Goal: Task Accomplishment & Management: Manage account settings

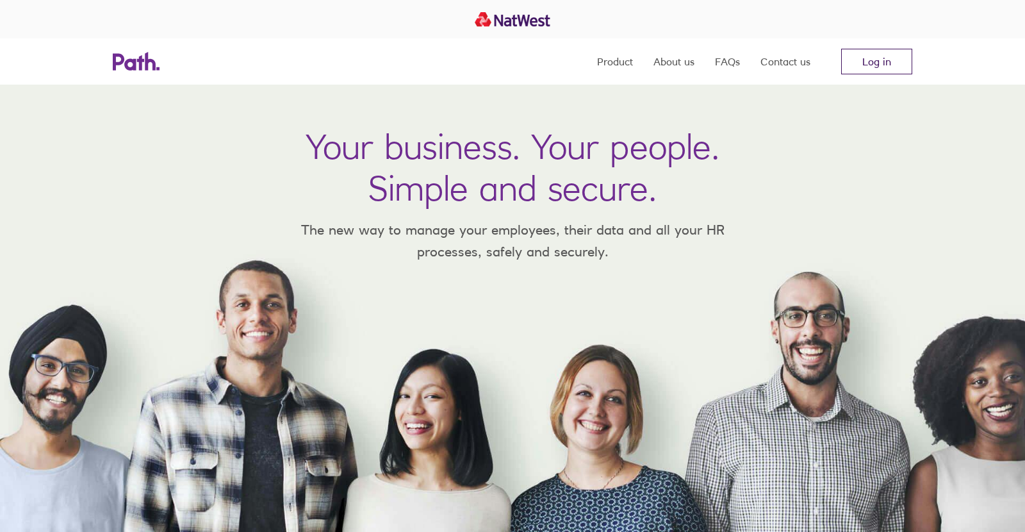
click at [883, 65] on link "Log in" at bounding box center [876, 62] width 71 height 26
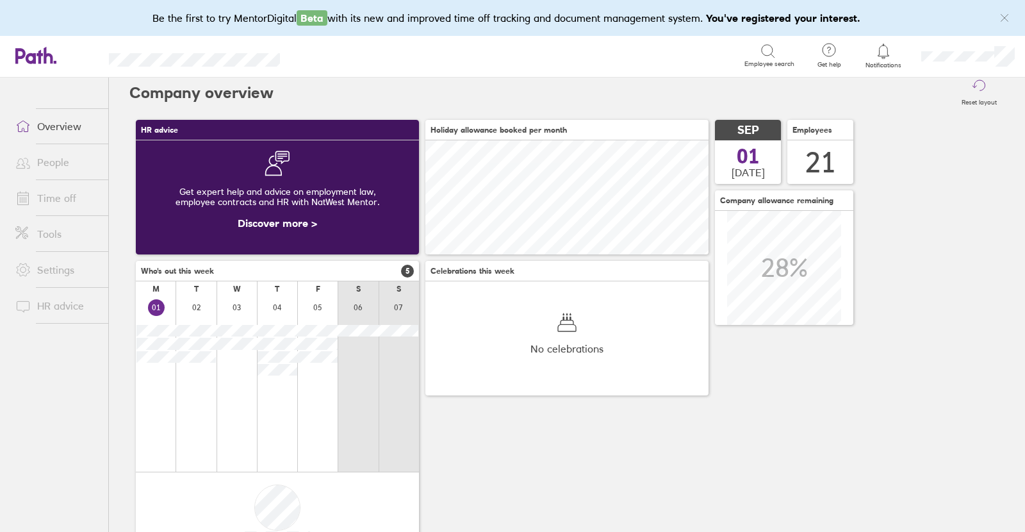
scroll to position [8, 0]
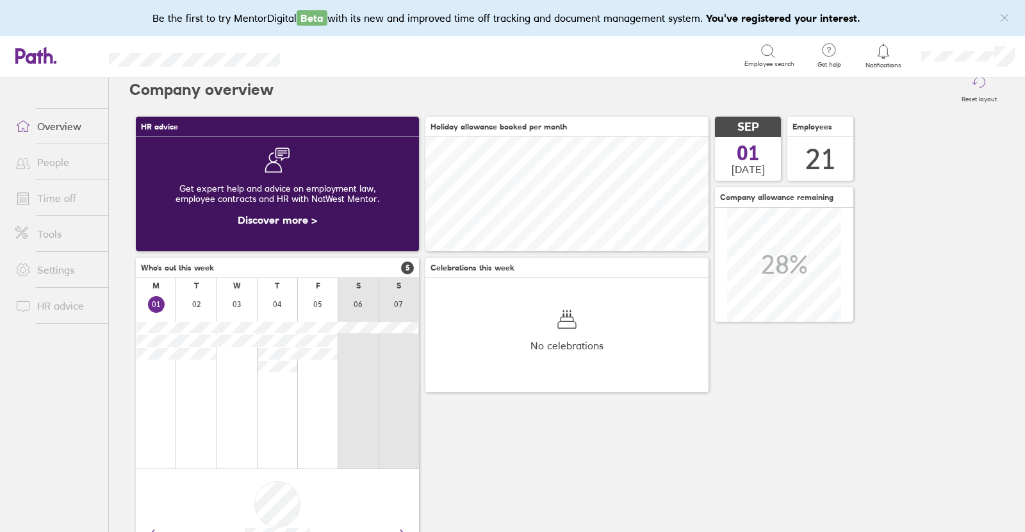
click at [48, 161] on link "People" at bounding box center [56, 162] width 103 height 26
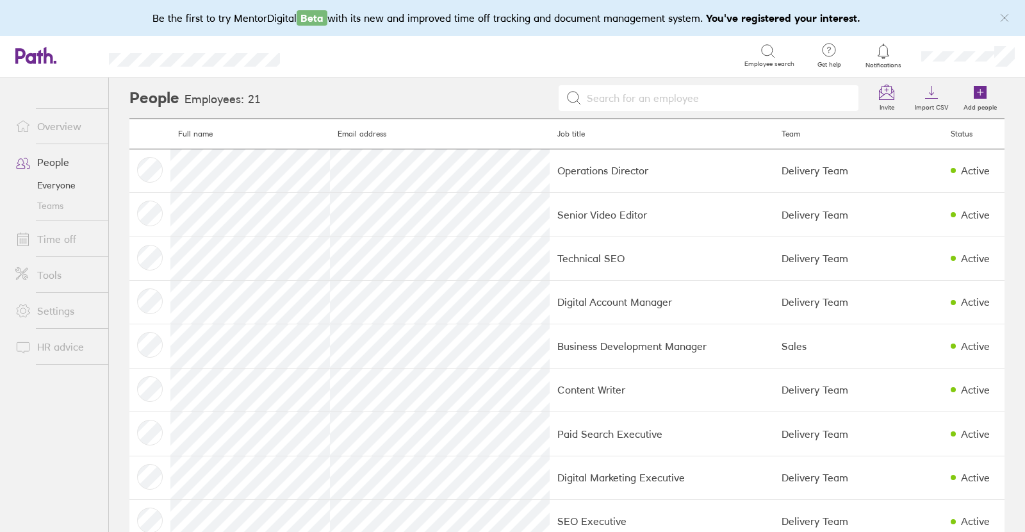
click at [891, 56] on div at bounding box center [884, 51] width 42 height 18
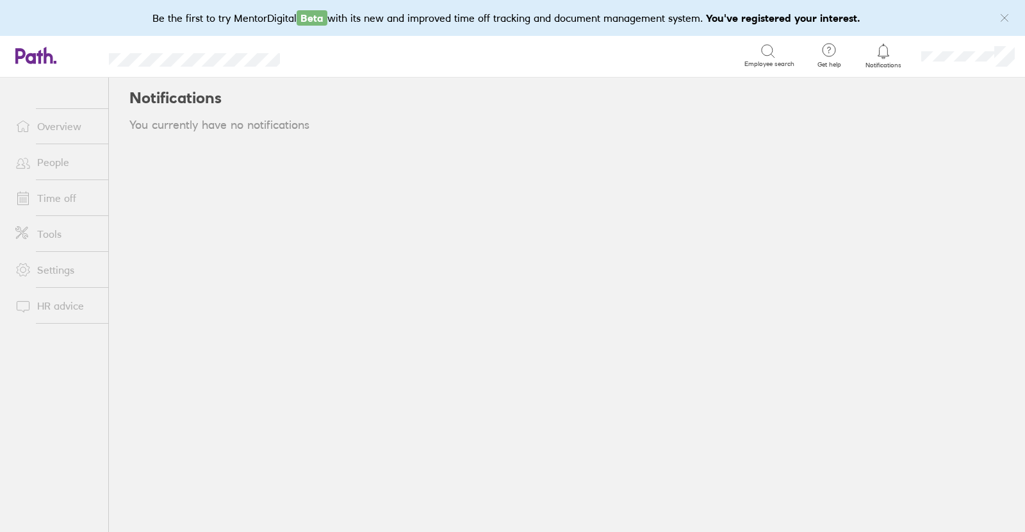
click at [881, 53] on icon at bounding box center [883, 51] width 15 height 15
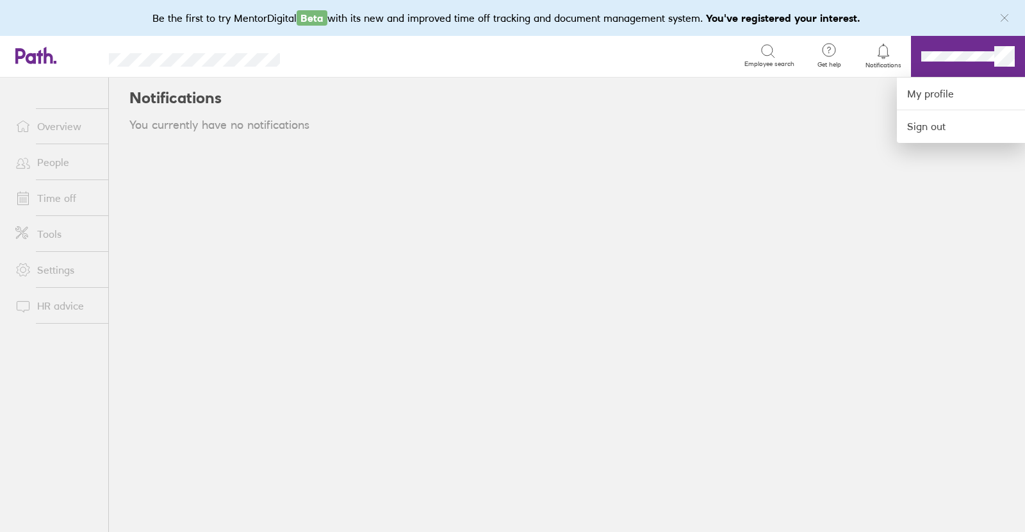
click at [954, 58] on div at bounding box center [512, 266] width 1025 height 532
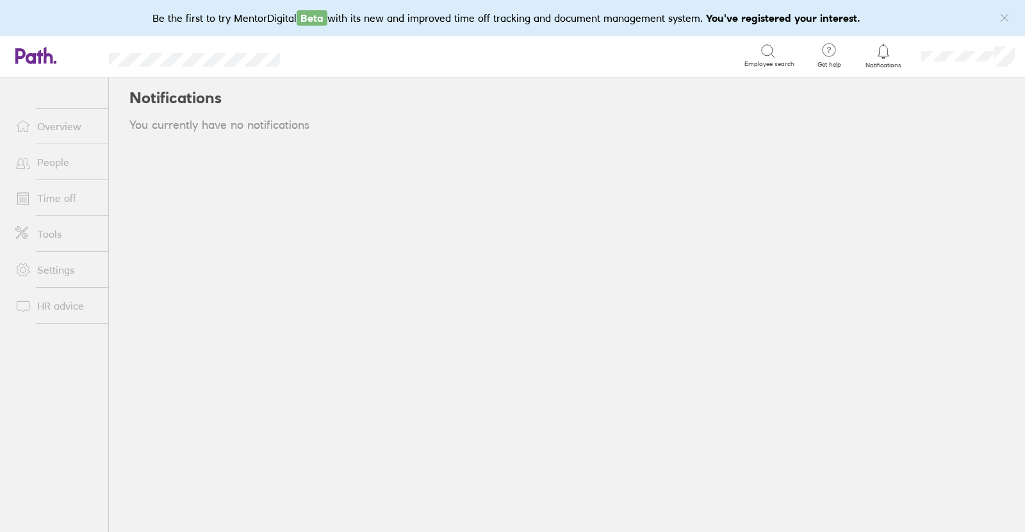
click at [56, 158] on link "People" at bounding box center [56, 162] width 103 height 26
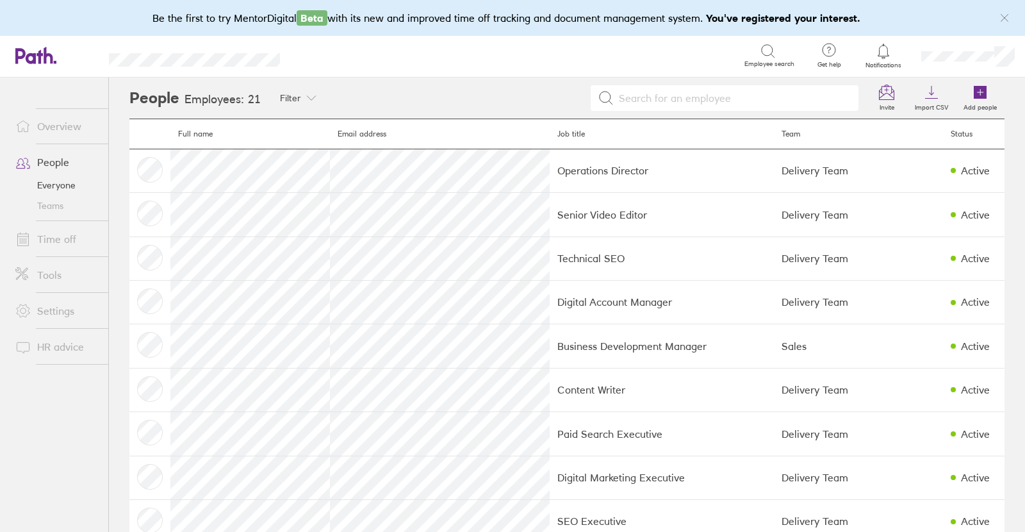
click at [411, 91] on div at bounding box center [598, 98] width 536 height 26
click at [51, 238] on link "Time off" at bounding box center [56, 239] width 103 height 26
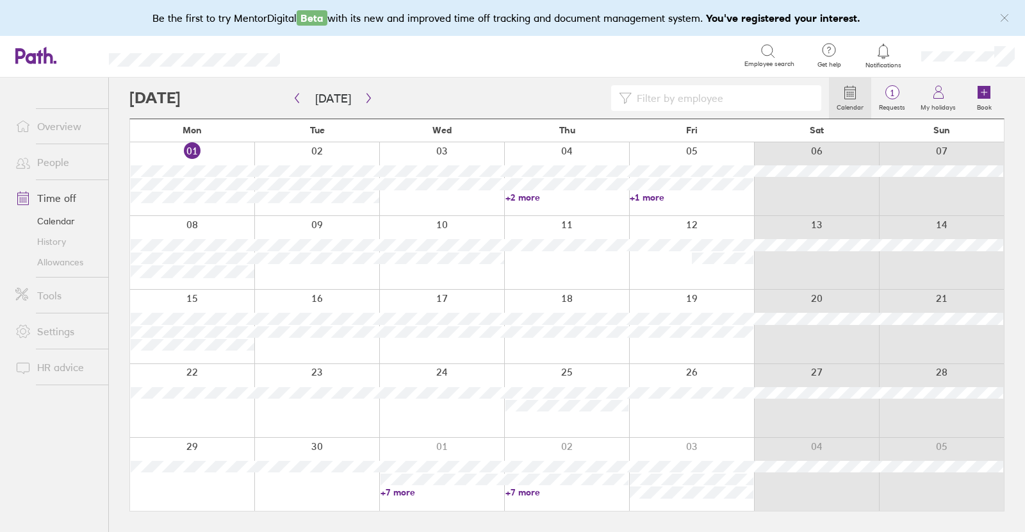
click at [460, 60] on div "Search" at bounding box center [526, 55] width 436 height 20
click at [890, 101] on label "Requests" at bounding box center [892, 106] width 42 height 12
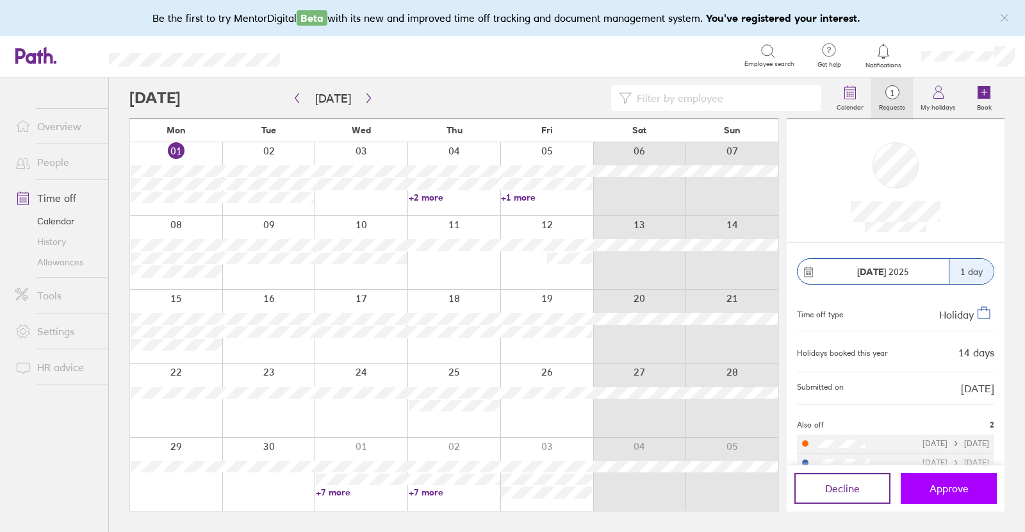
click at [957, 485] on span "Approve" at bounding box center [949, 488] width 39 height 12
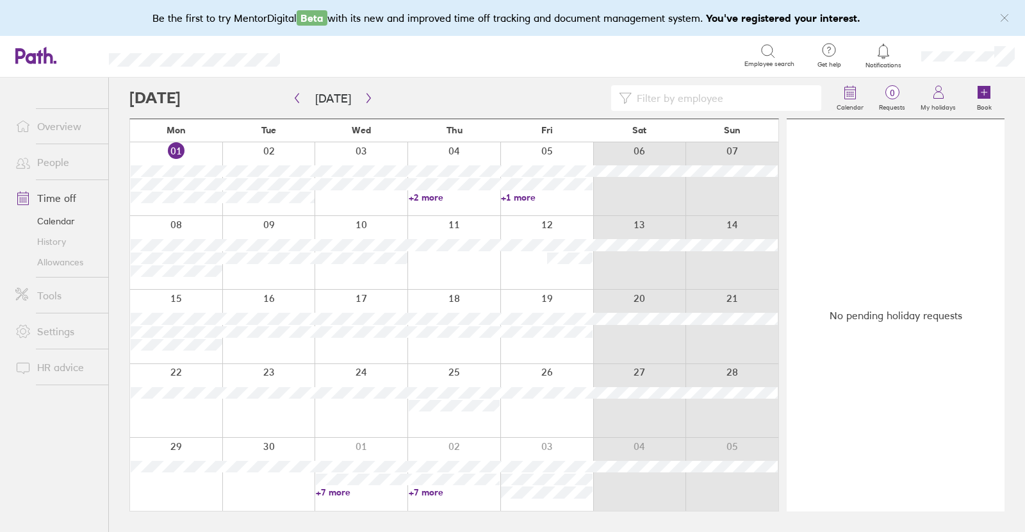
click at [420, 97] on div at bounding box center [479, 98] width 700 height 26
